Goal: Find specific page/section: Find specific page/section

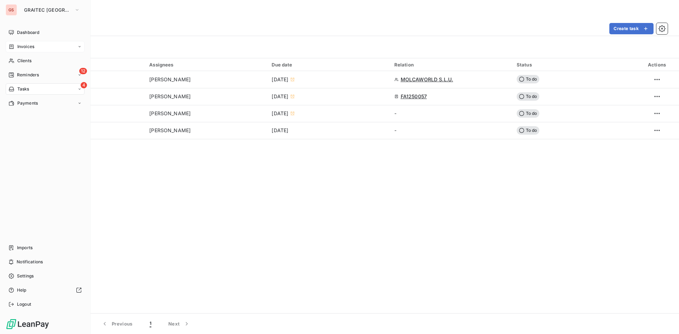
click at [15, 50] on div "Invoices" at bounding box center [21, 47] width 26 height 6
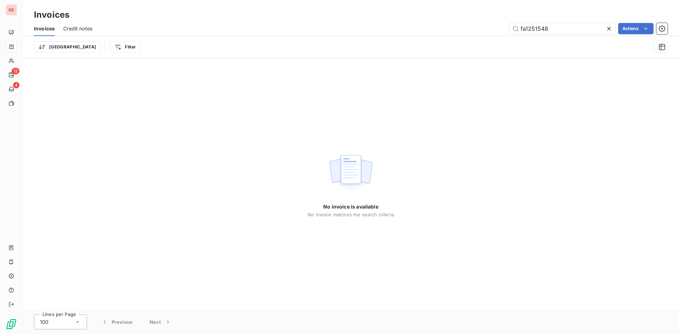
drag, startPoint x: 494, startPoint y: 30, endPoint x: 437, endPoint y: 25, distance: 57.1
click at [439, 26] on div "fa1251548 Actions" at bounding box center [384, 28] width 567 height 11
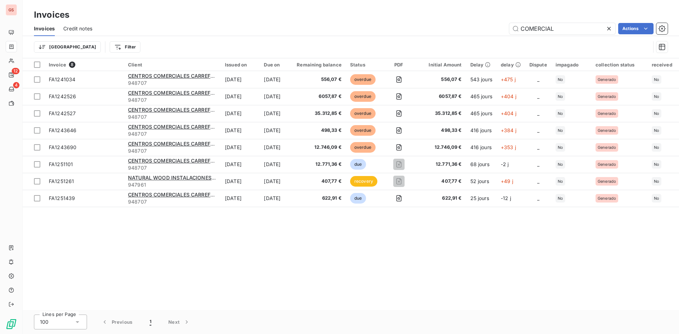
drag, startPoint x: 570, startPoint y: 31, endPoint x: 464, endPoint y: 34, distance: 106.5
click at [464, 34] on div "COMERCIAL Actions" at bounding box center [384, 28] width 567 height 11
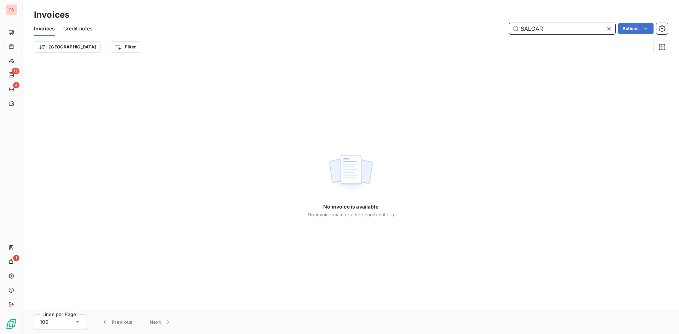
drag, startPoint x: 547, startPoint y: 29, endPoint x: 421, endPoint y: 24, distance: 126.4
click at [421, 24] on div "SALGAR Actions" at bounding box center [384, 28] width 567 height 11
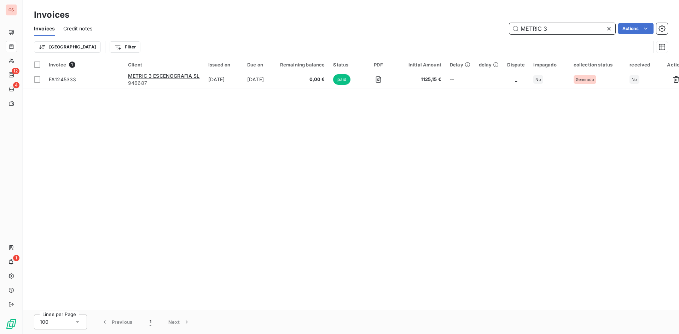
type input "METRIC 3"
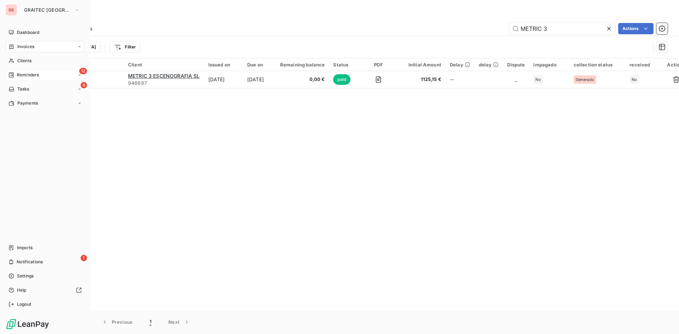
click at [13, 73] on icon at bounding box center [11, 75] width 5 height 5
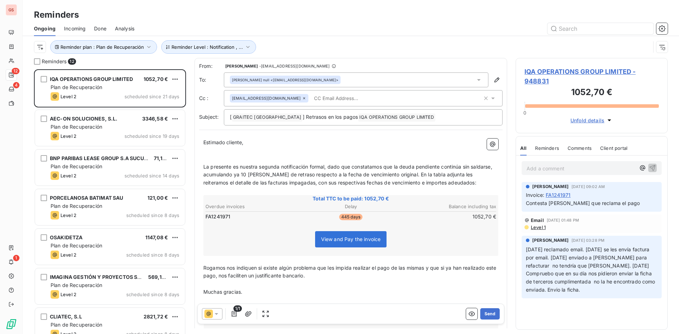
scroll to position [260, 147]
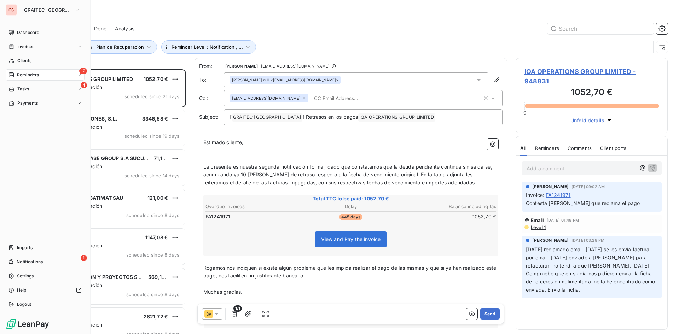
click at [17, 11] on div "GS" at bounding box center [11, 9] width 11 height 11
click at [45, 8] on span "GRAITEC SPAIN" at bounding box center [47, 10] width 47 height 6
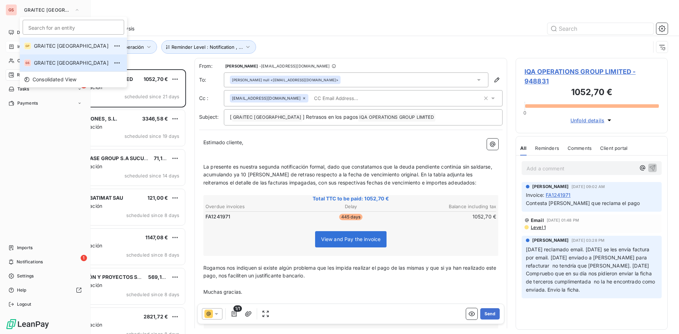
click at [66, 47] on span "GRAITEC [GEOGRAPHIC_DATA]" at bounding box center [71, 45] width 75 height 7
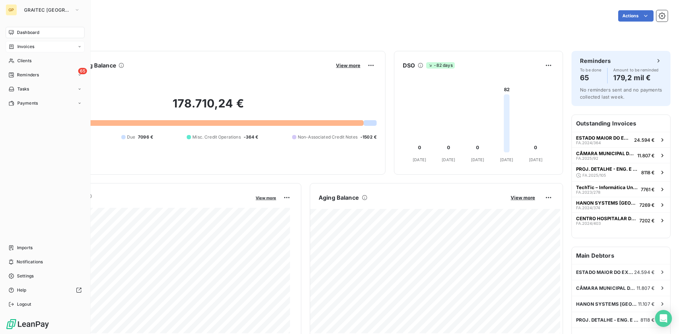
click at [12, 46] on icon at bounding box center [12, 46] width 4 height 5
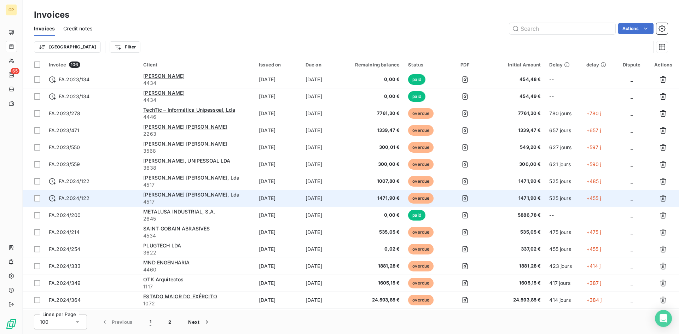
click at [102, 194] on td "FA.2024/122" at bounding box center [92, 198] width 94 height 17
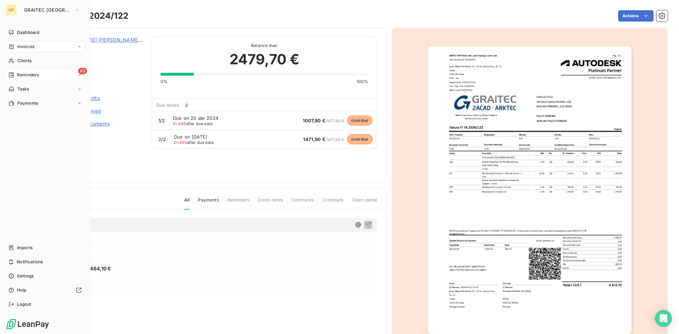
drag, startPoint x: 29, startPoint y: 48, endPoint x: 39, endPoint y: 75, distance: 28.6
click at [29, 48] on span "Invoices" at bounding box center [25, 47] width 17 height 6
